Goal: Information Seeking & Learning: Check status

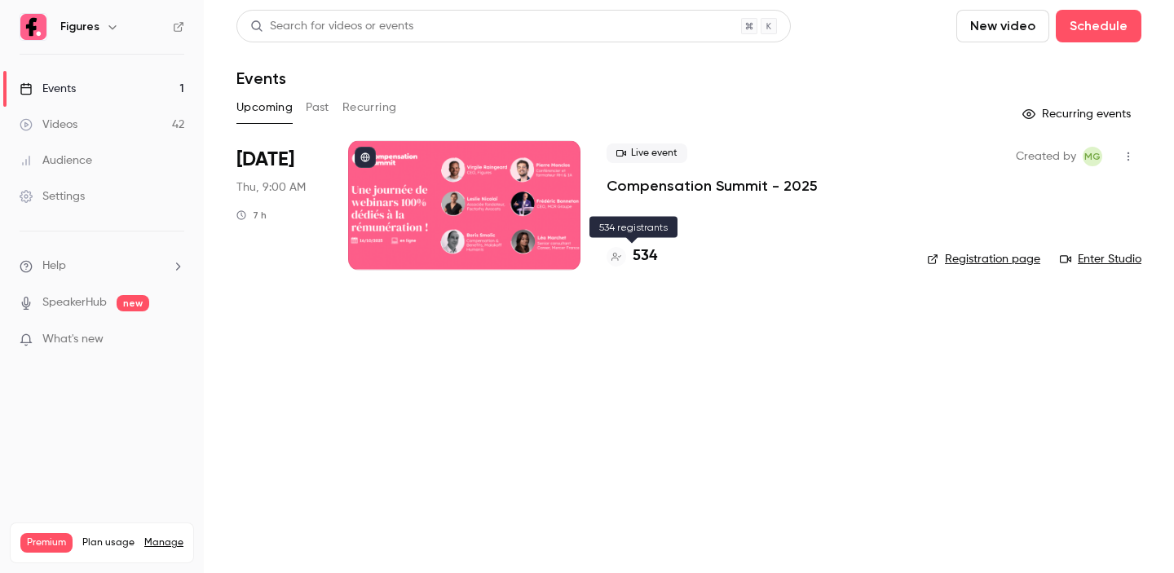
click at [652, 248] on h4 "534" at bounding box center [645, 256] width 24 height 22
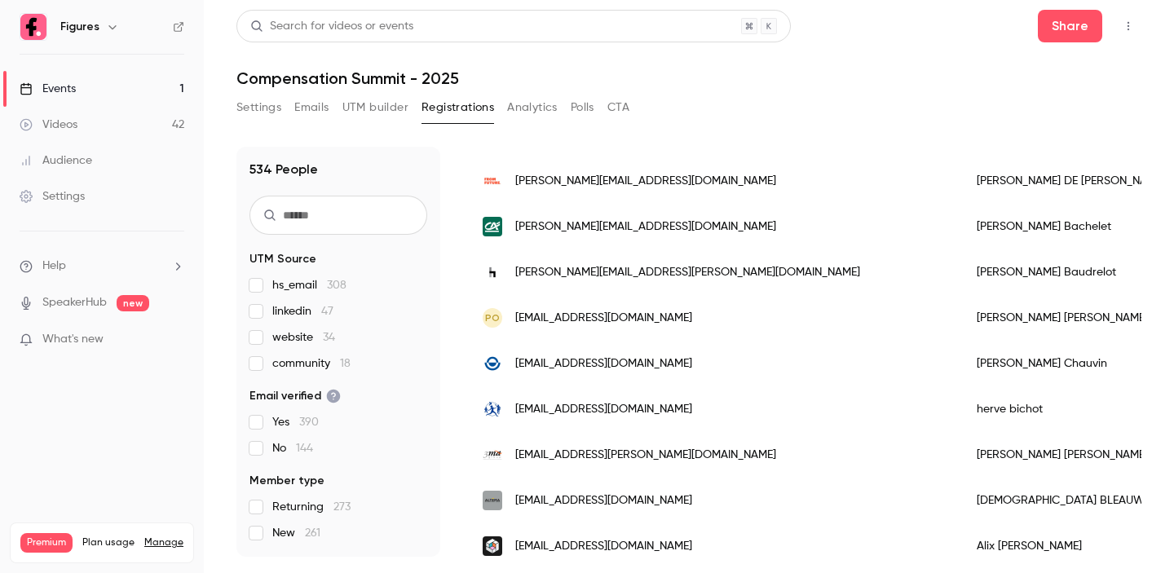
scroll to position [329, 0]
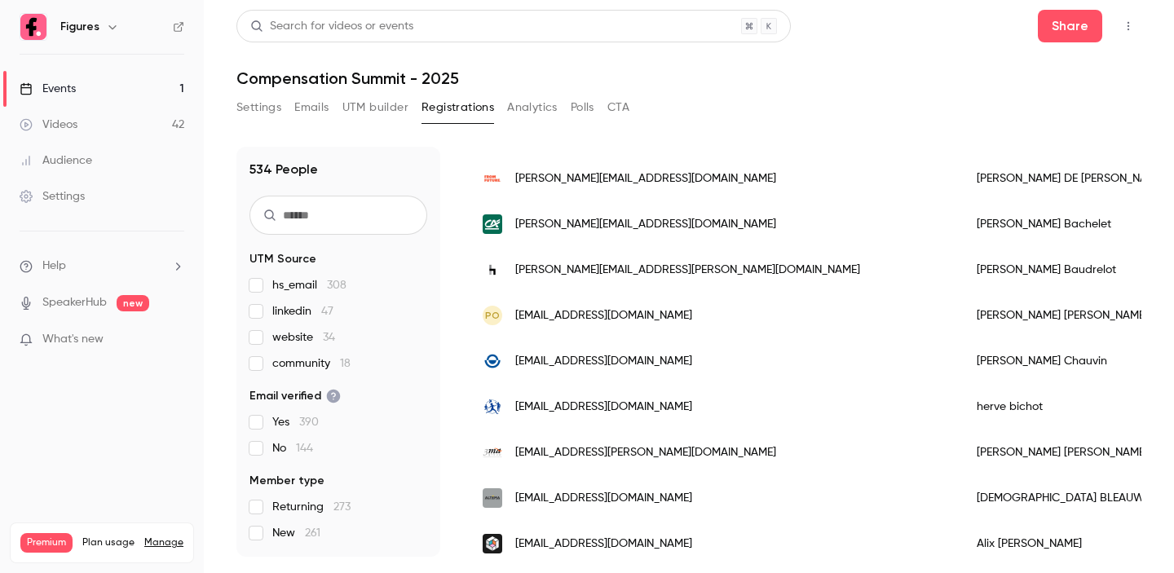
click at [99, 85] on link "Events 1" at bounding box center [102, 89] width 204 height 36
